Goal: Find specific page/section: Find specific page/section

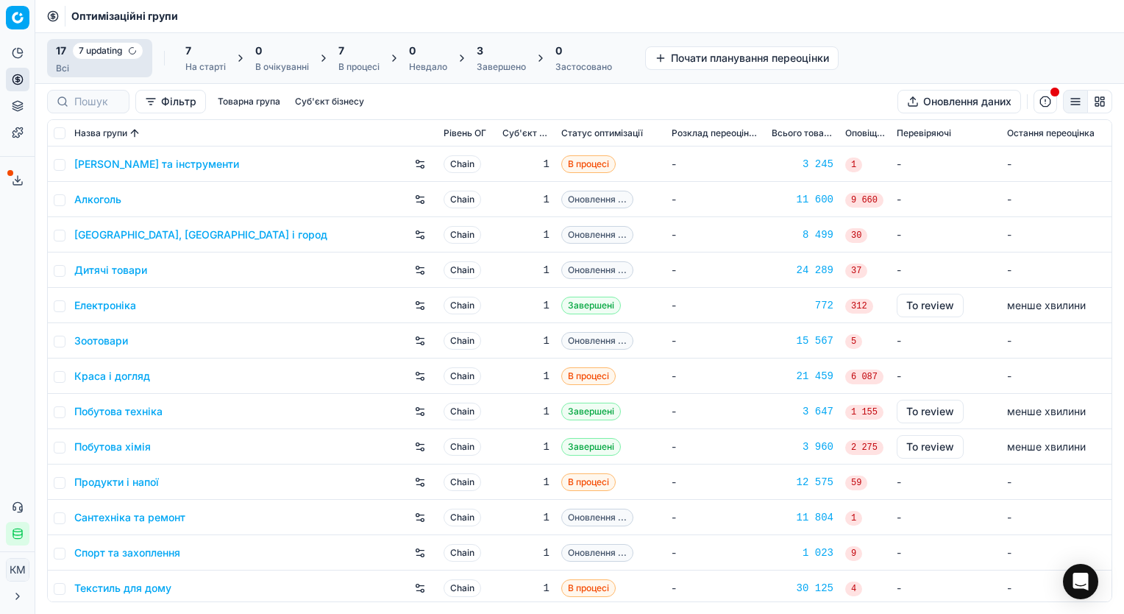
click at [100, 201] on link "Алкоголь" at bounding box center [97, 199] width 47 height 15
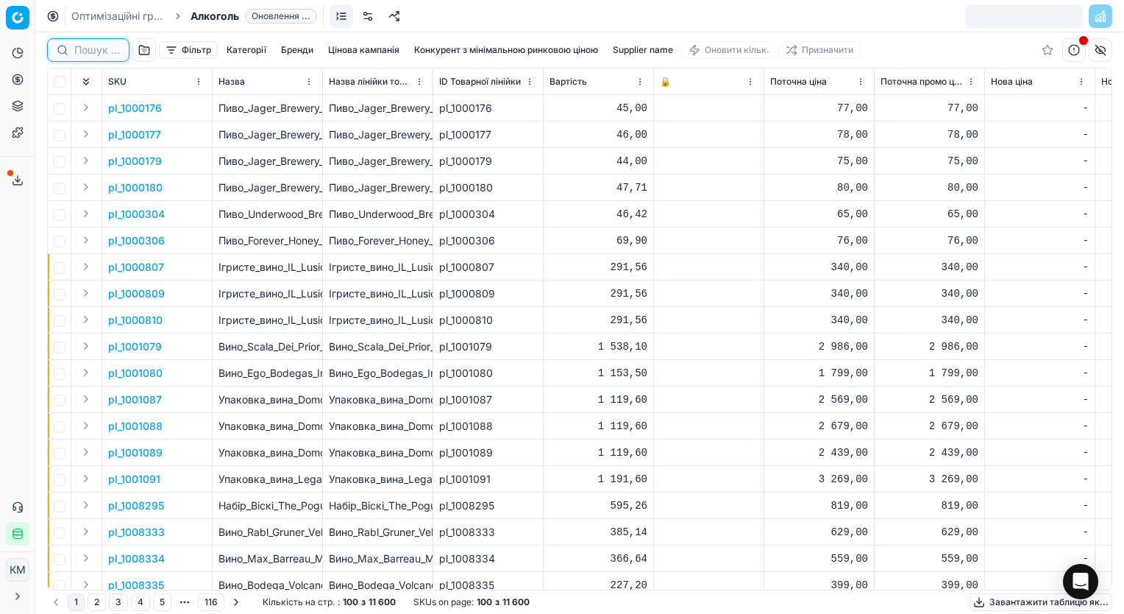
click at [100, 52] on input at bounding box center [97, 50] width 46 height 15
paste input "421349"
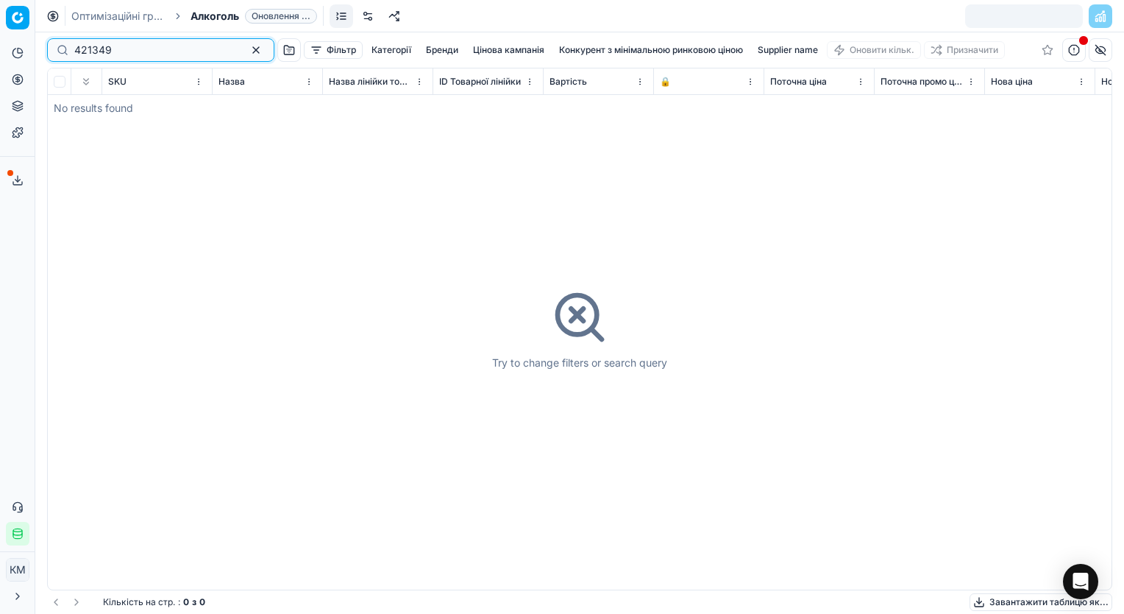
click at [167, 46] on input "421349" at bounding box center [154, 50] width 161 height 15
click at [171, 49] on input "421349" at bounding box center [154, 50] width 161 height 15
click at [211, 50] on input "421349" at bounding box center [154, 50] width 161 height 15
click at [135, 54] on input "421349" at bounding box center [154, 50] width 161 height 15
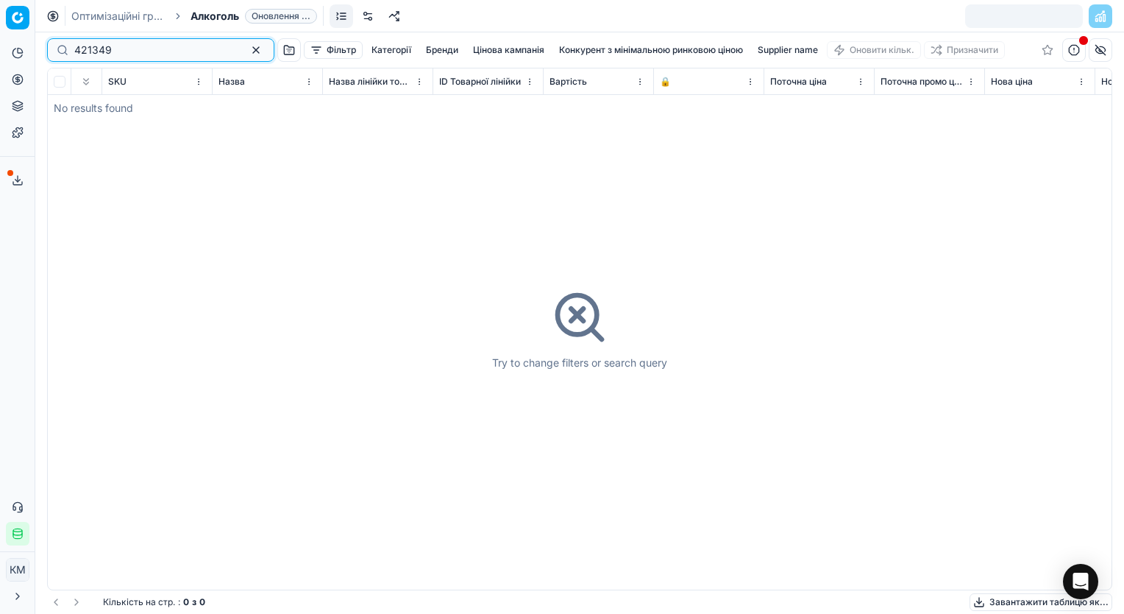
click at [135, 54] on input "421349" at bounding box center [154, 50] width 161 height 15
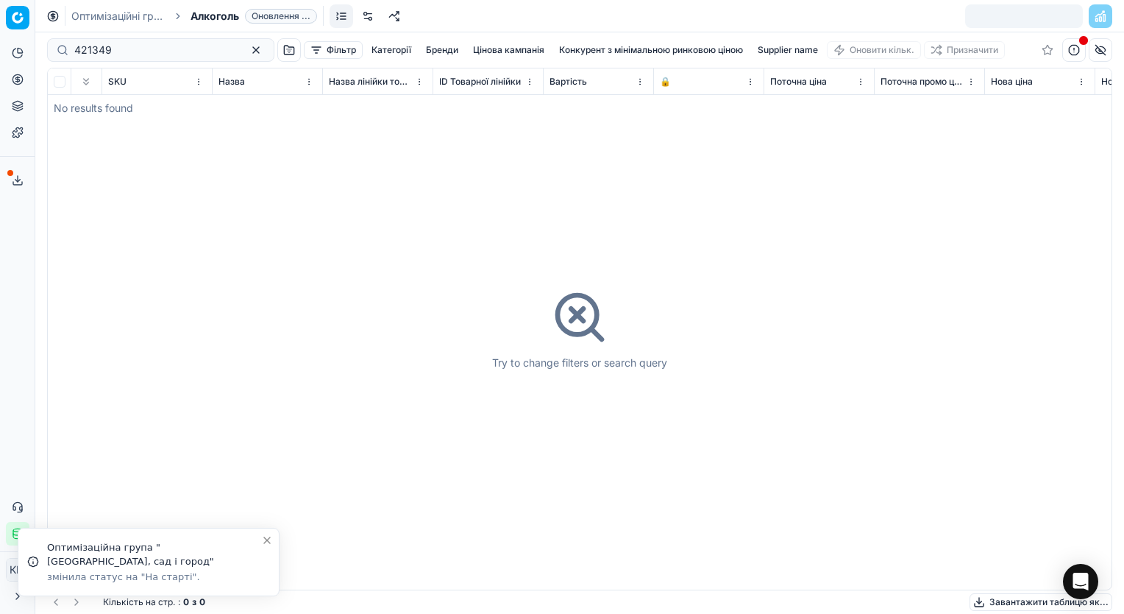
click at [154, 57] on div "421349" at bounding box center [160, 50] width 227 height 24
type input "4"
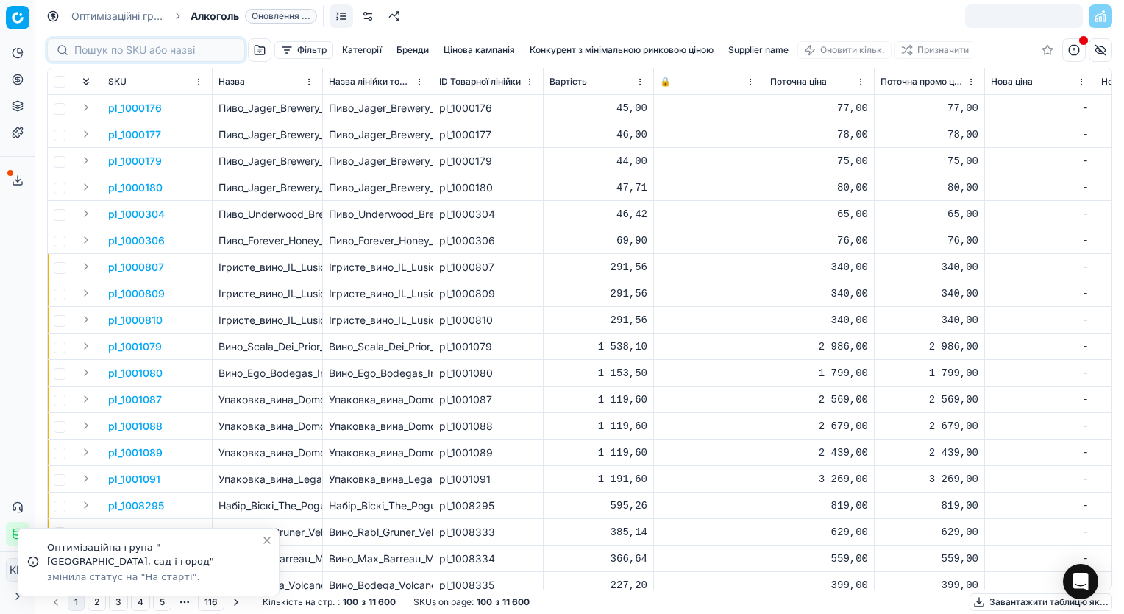
click at [167, 129] on td "pl_1000177" at bounding box center [157, 134] width 110 height 26
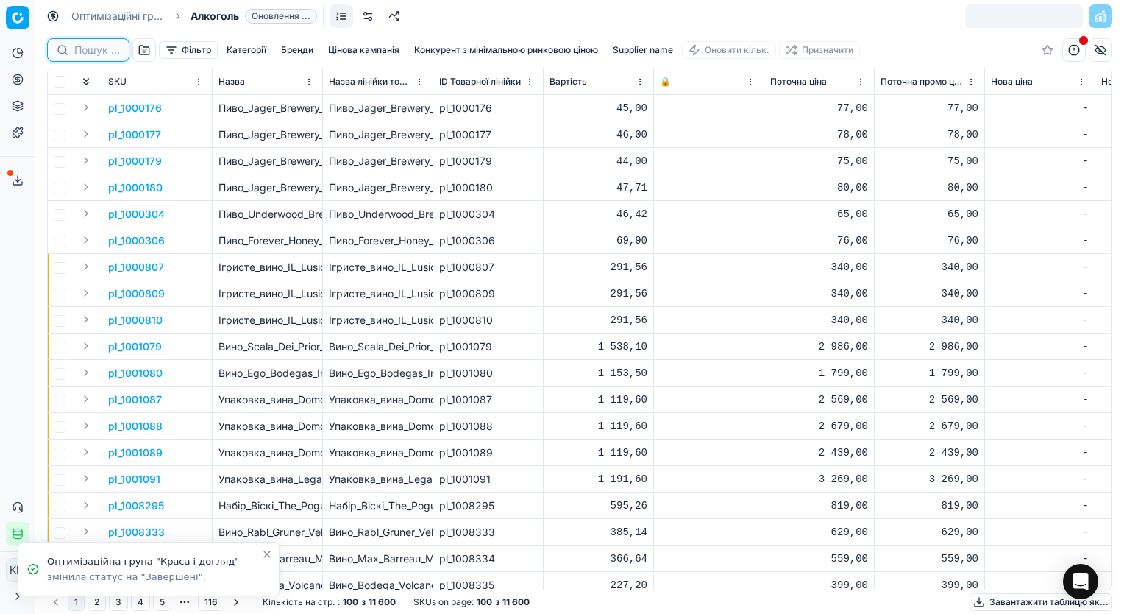
click at [102, 48] on input at bounding box center [97, 50] width 46 height 15
paste input "421349"
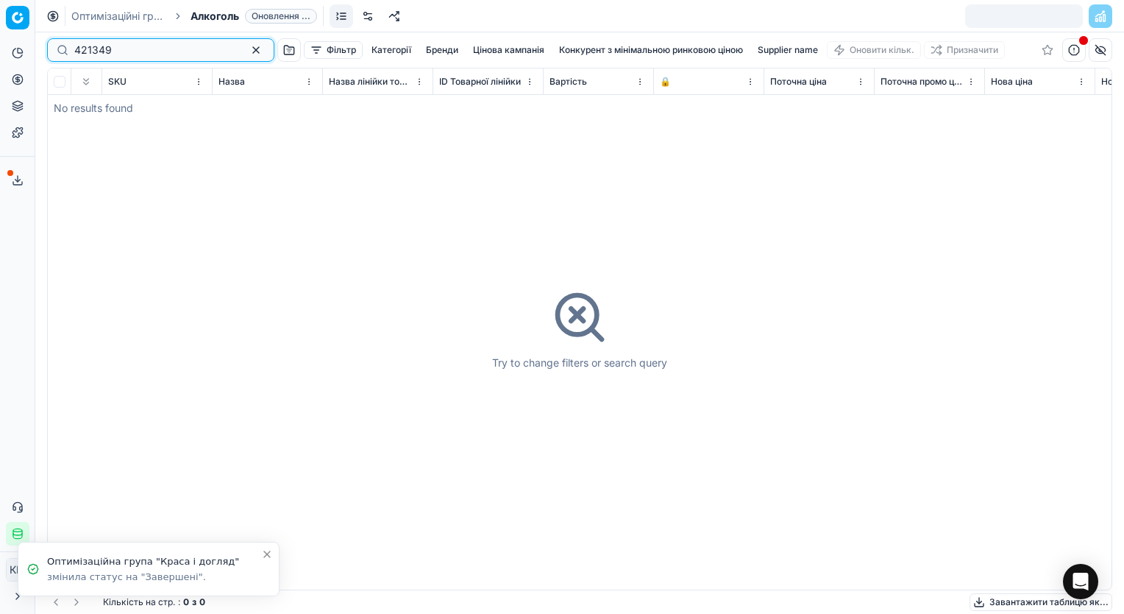
type input "421349"
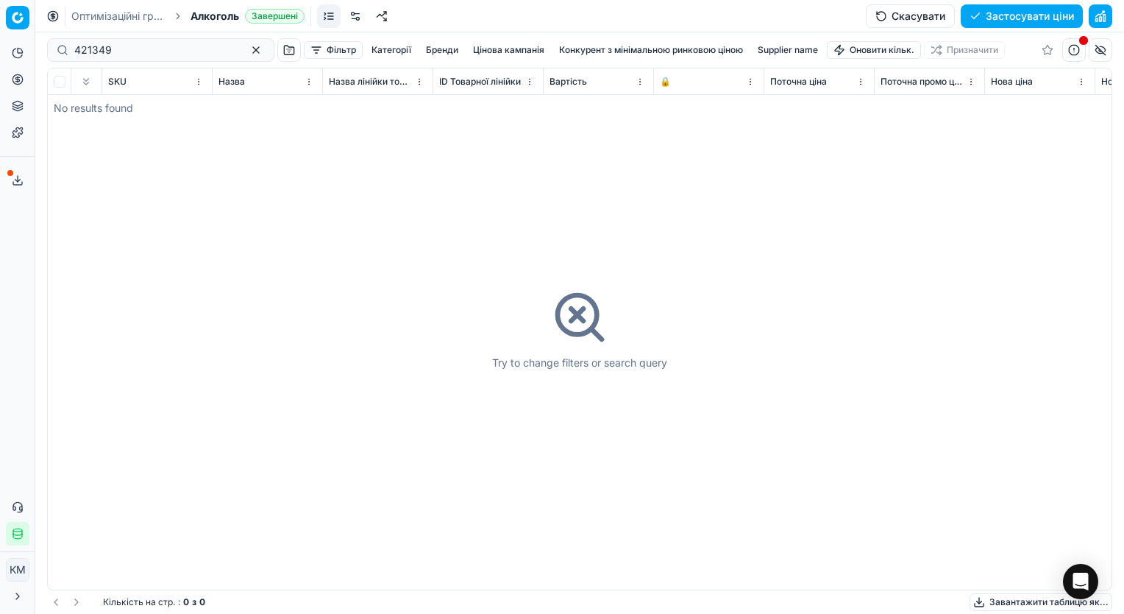
click at [169, 58] on div "421349" at bounding box center [160, 50] width 227 height 24
drag, startPoint x: 156, startPoint y: 57, endPoint x: 77, endPoint y: 48, distance: 80.0
click at [77, 48] on div "421349" at bounding box center [160, 50] width 227 height 24
drag, startPoint x: 104, startPoint y: 46, endPoint x: 71, endPoint y: 41, distance: 34.1
click at [71, 41] on div "421349" at bounding box center [160, 50] width 227 height 24
